Goal: Communication & Community: Answer question/provide support

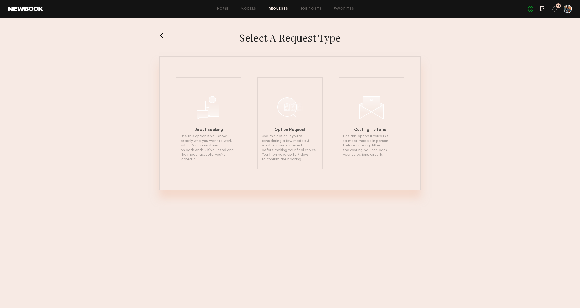
click at [544, 10] on icon at bounding box center [542, 8] width 5 height 5
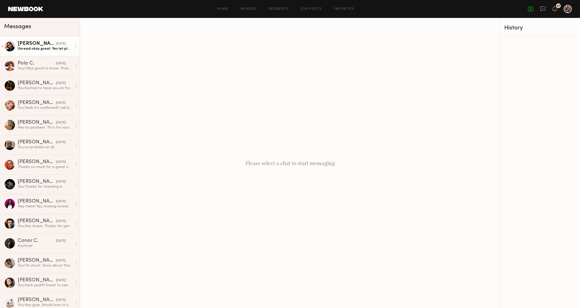
click at [56, 45] on div "[DATE]" at bounding box center [61, 43] width 10 height 5
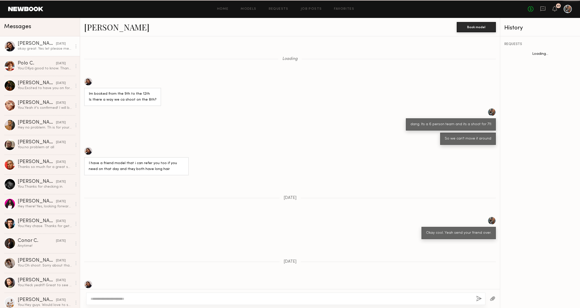
scroll to position [132, 0]
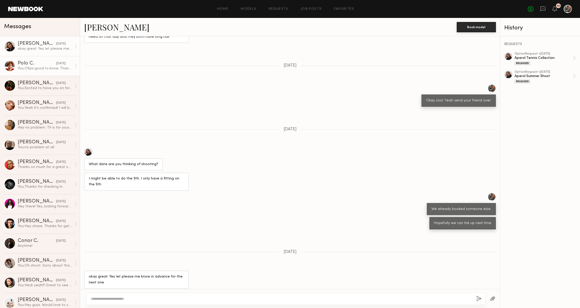
click at [42, 64] on div "Polo C." at bounding box center [37, 63] width 38 height 5
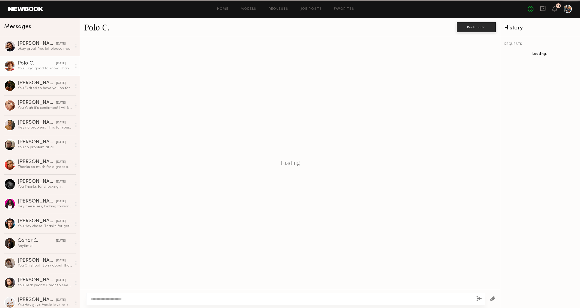
scroll to position [87, 0]
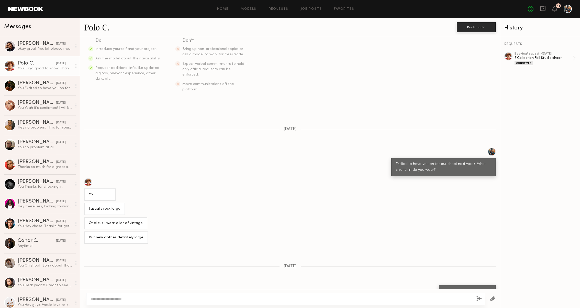
click at [150, 297] on textarea at bounding box center [282, 298] width 382 height 5
type textarea "**********"
click at [481, 300] on button "button" at bounding box center [480, 298] width 6 height 6
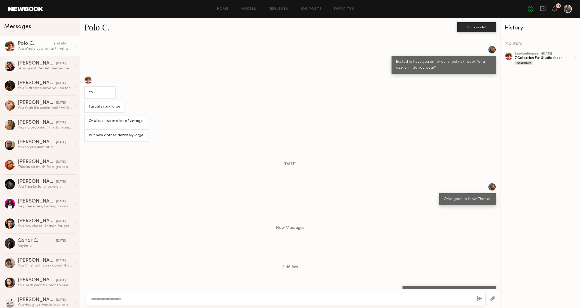
scroll to position [221, 0]
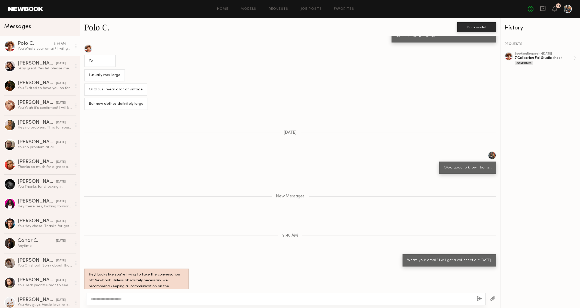
click at [452, 257] on div "Whats your email? I will get a call sheet out [DATE]." at bounding box center [449, 260] width 84 height 6
copy div "Whats your email? I will get a call sheet out [DATE]."
click at [57, 89] on div "You: Excited to have you on for our shoot next week. What size tshirt do you we…" at bounding box center [45, 88] width 54 height 5
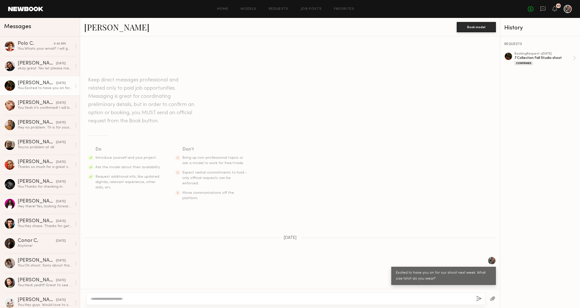
click at [132, 297] on textarea at bounding box center [282, 298] width 382 height 5
type textarea "**********"
click at [479, 300] on button "button" at bounding box center [480, 298] width 6 height 6
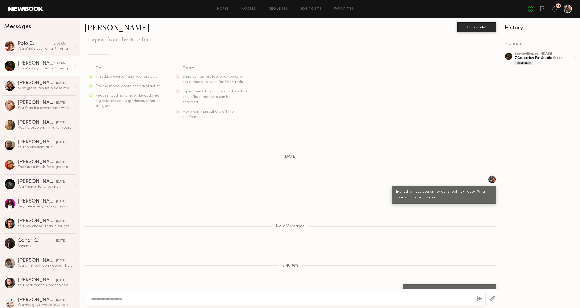
scroll to position [91, 0]
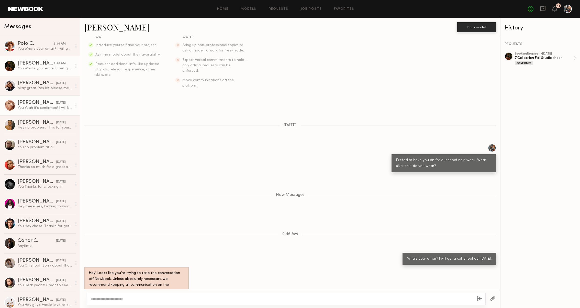
click at [49, 107] on div "You: Yeah it's confirmed! I will book you now." at bounding box center [45, 107] width 54 height 5
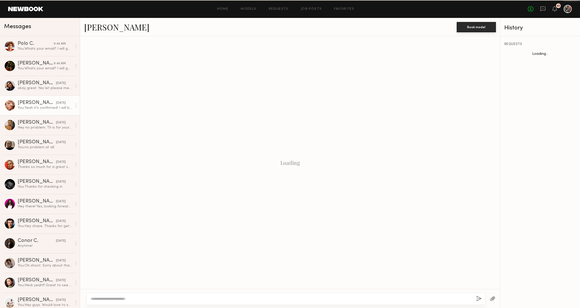
scroll to position [40, 0]
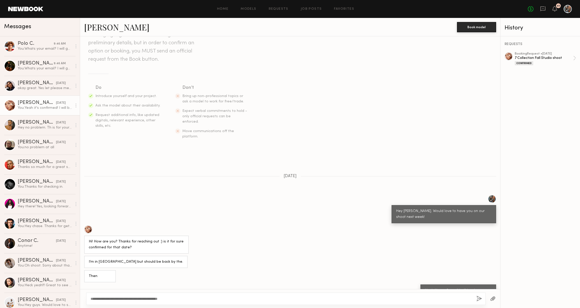
type textarea "**********"
click at [479, 295] on button "button" at bounding box center [480, 298] width 6 height 6
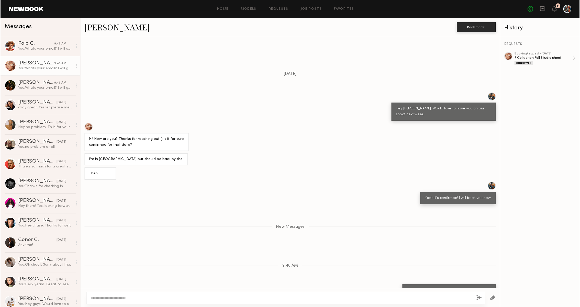
scroll to position [174, 0]
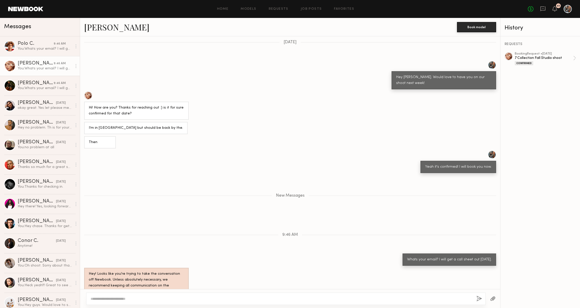
click at [100, 27] on link "[PERSON_NAME]" at bounding box center [116, 26] width 65 height 11
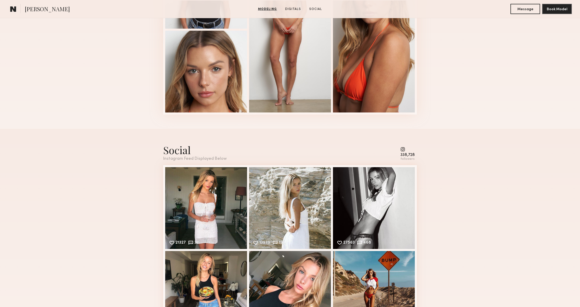
scroll to position [655, 0]
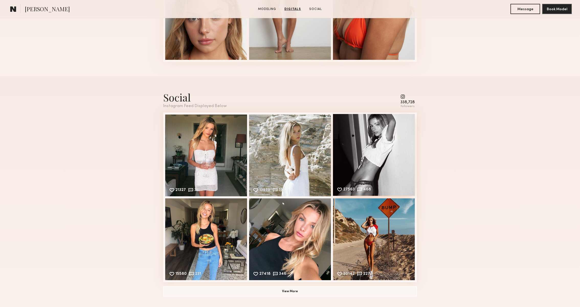
click at [334, 147] on div "27563 468 Likes & comments displayed to show model’s engagement" at bounding box center [374, 155] width 82 height 82
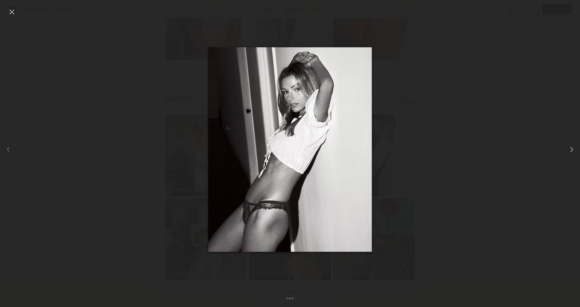
click at [573, 149] on common-icon at bounding box center [572, 150] width 8 height 8
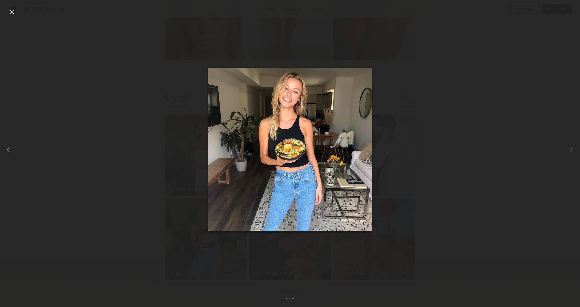
click at [9, 149] on common-icon at bounding box center [8, 150] width 8 height 8
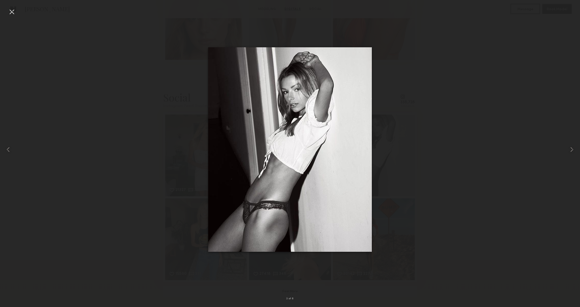
click at [13, 12] on div at bounding box center [12, 12] width 8 height 8
